Goal: Information Seeking & Learning: Learn about a topic

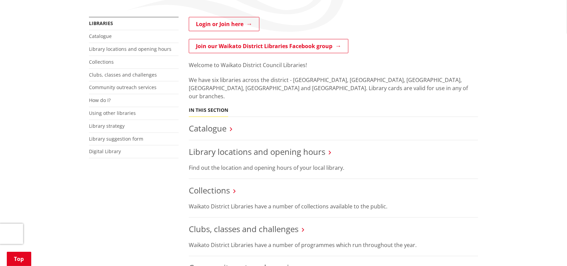
scroll to position [102, 0]
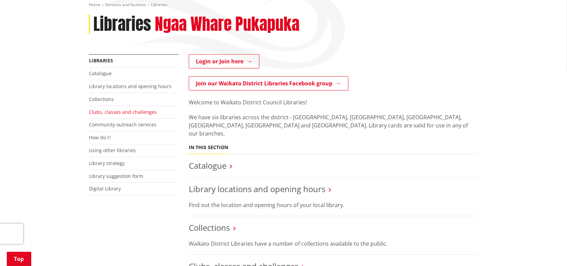
click at [113, 112] on link "Clubs, classes and challenges" at bounding box center [123, 112] width 68 height 6
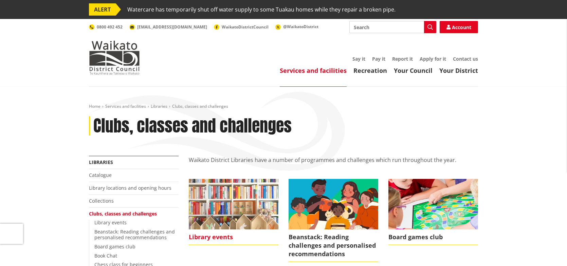
click at [229, 201] on img at bounding box center [234, 204] width 90 height 50
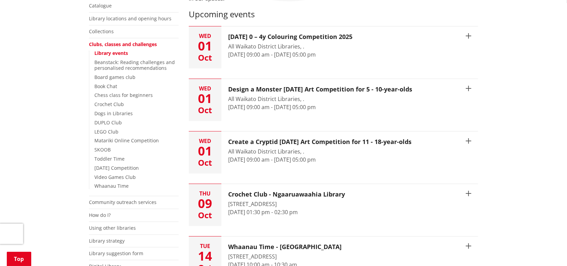
scroll to position [238, 0]
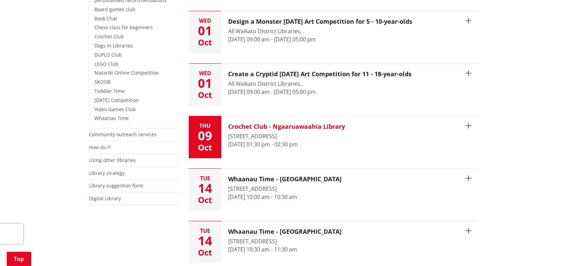
click at [313, 125] on h3 "Crochet Club - Ngaaruawaahia Library" at bounding box center [286, 126] width 117 height 7
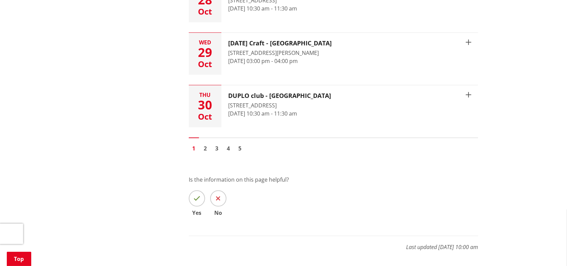
scroll to position [1188, 0]
